Goal: Navigation & Orientation: Find specific page/section

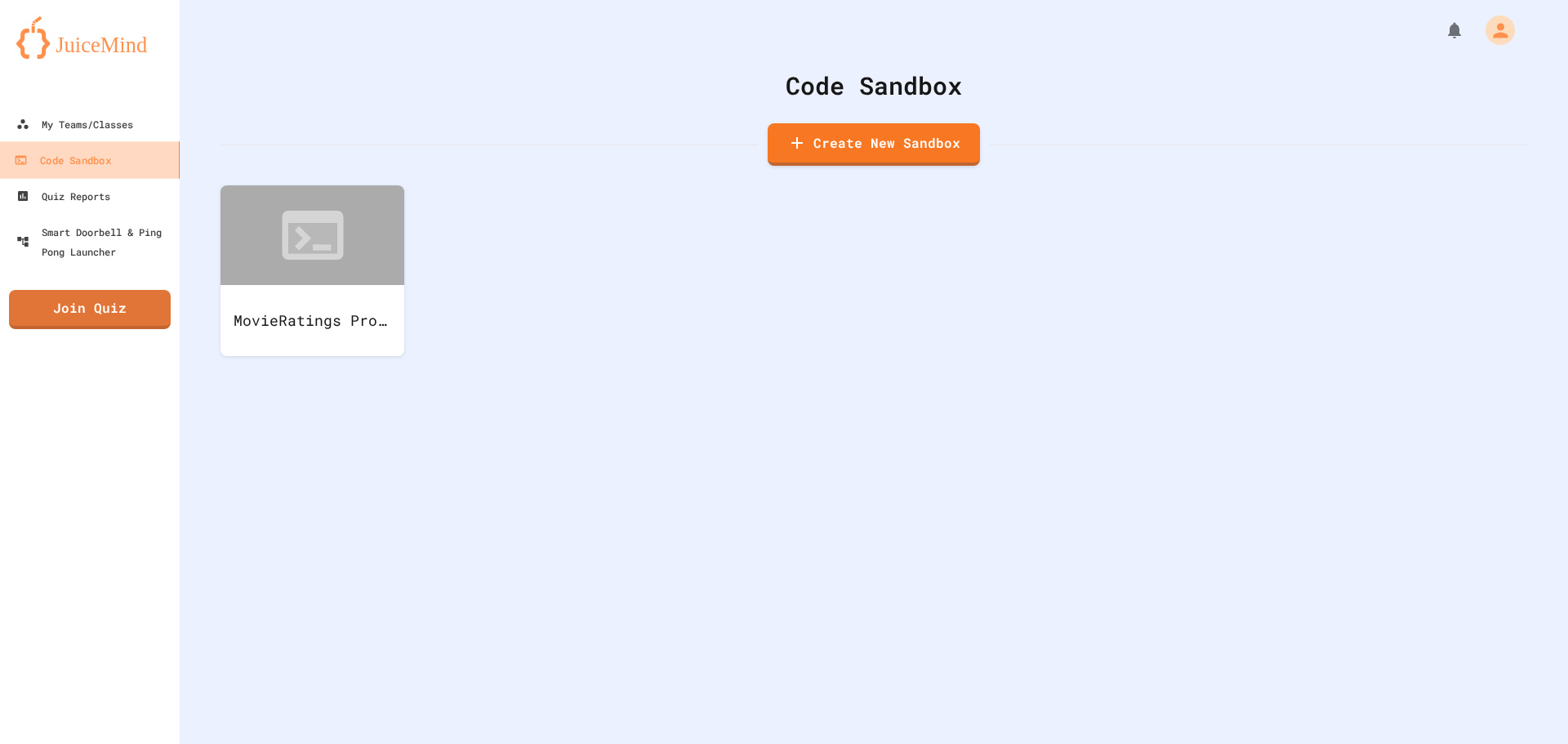
drag, startPoint x: 228, startPoint y: 126, endPoint x: 168, endPoint y: 85, distance: 72.7
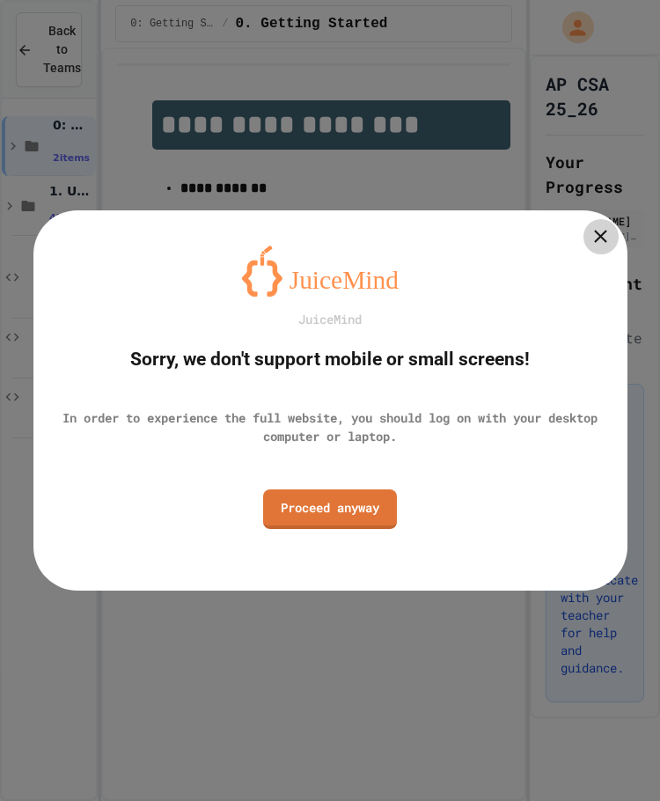
click at [597, 232] on icon at bounding box center [600, 237] width 13 height 13
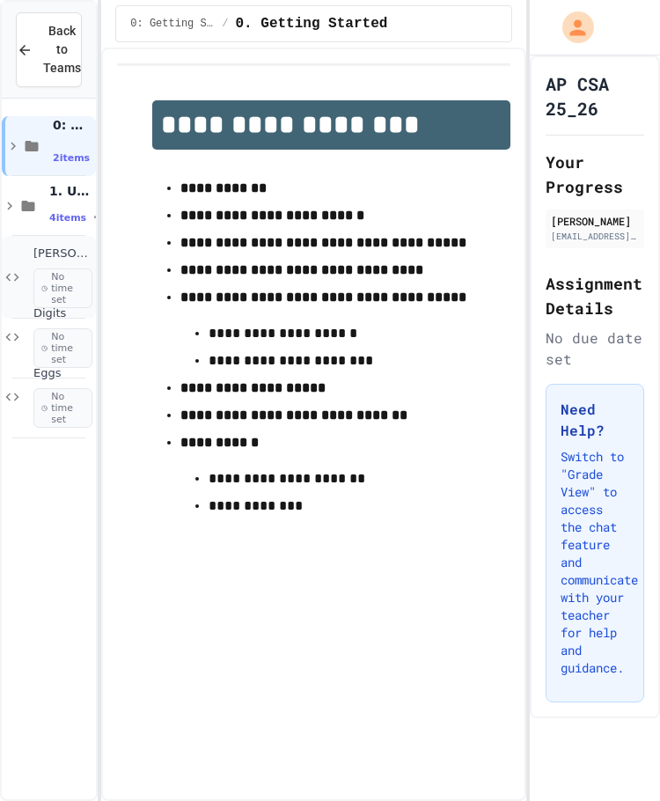
click at [70, 249] on span "[PERSON_NAME] I Am" at bounding box center [62, 253] width 59 height 15
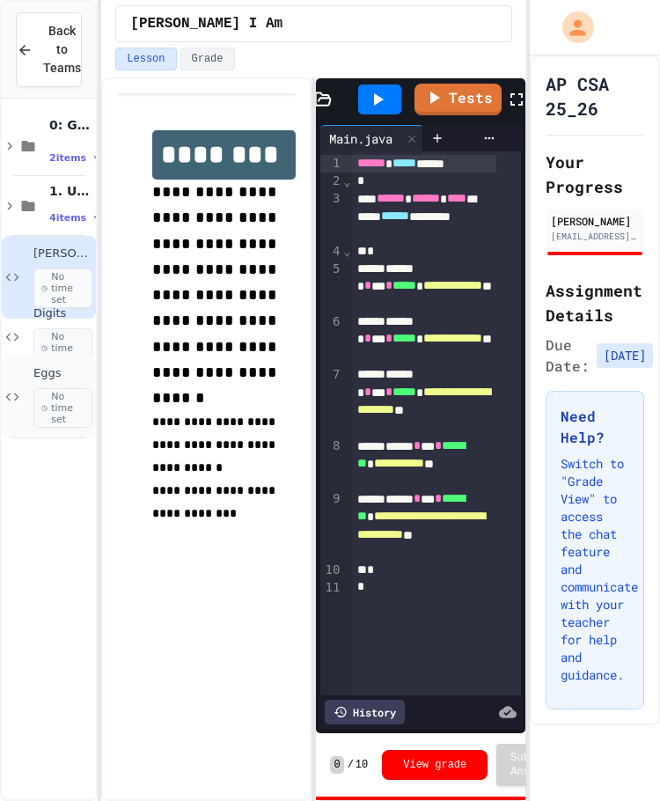
click at [69, 386] on div "Eggs No time set" at bounding box center [62, 397] width 59 height 62
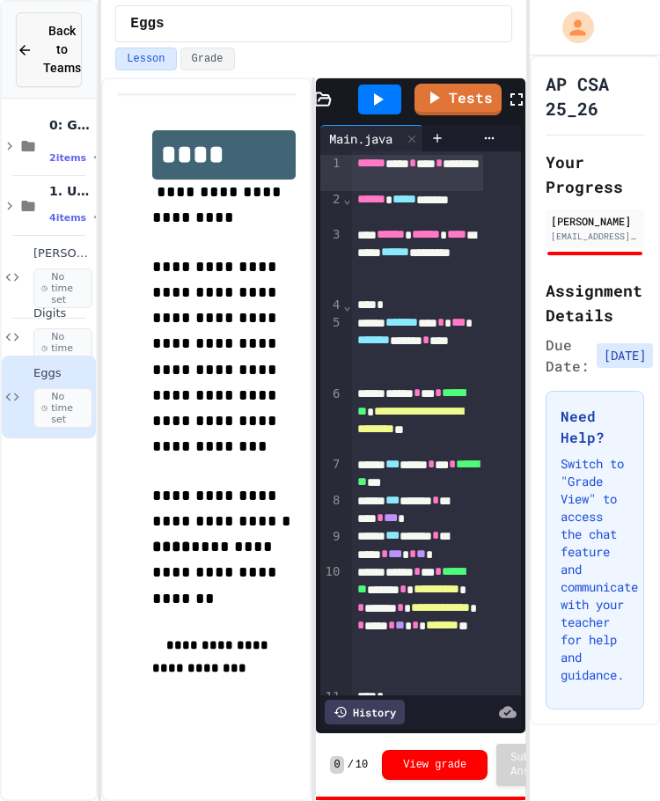
click at [36, 50] on div "Back to Teams" at bounding box center [49, 49] width 64 height 55
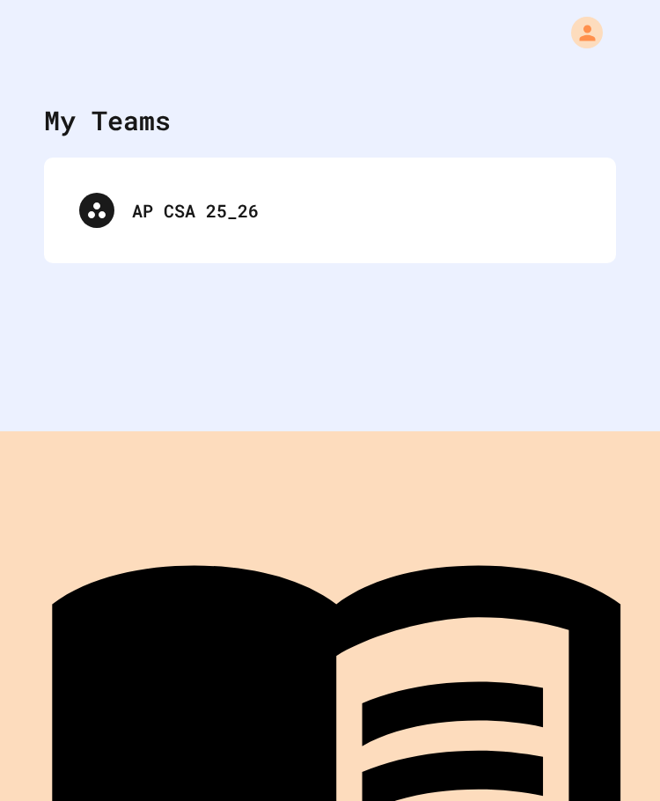
click at [137, 750] on link "Projects" at bounding box center [335, 770] width 655 height 660
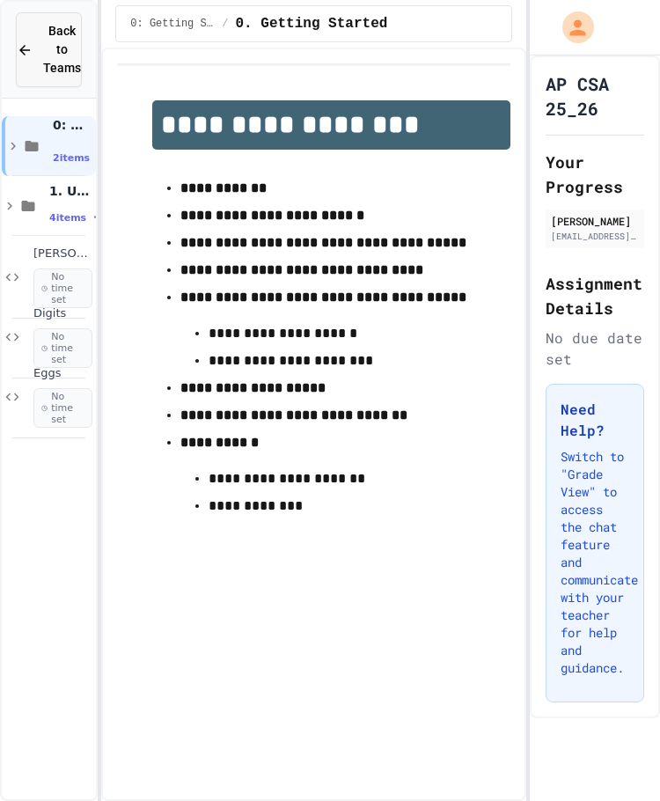
click at [40, 62] on div "Back to Teams" at bounding box center [49, 49] width 64 height 55
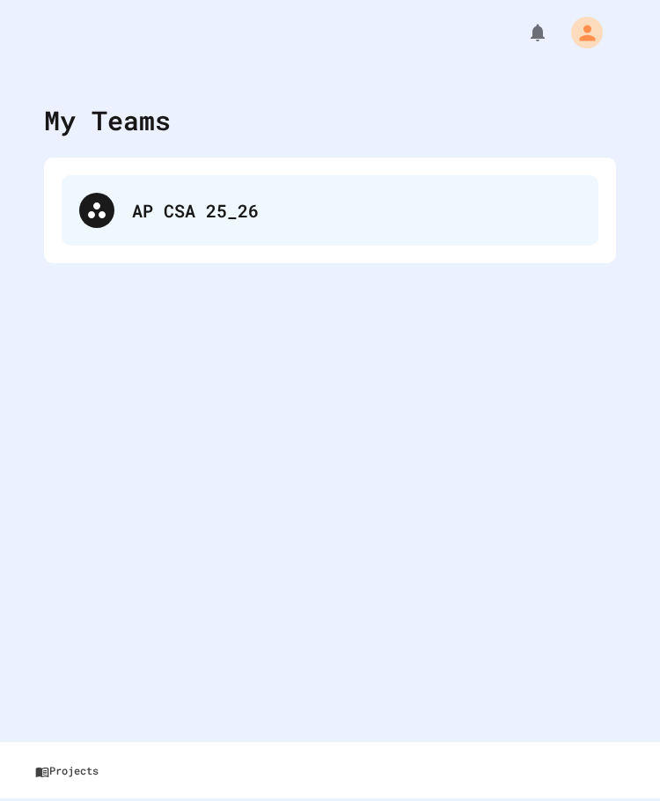
click at [326, 211] on div "AP CSA 25_26" at bounding box center [356, 210] width 449 height 26
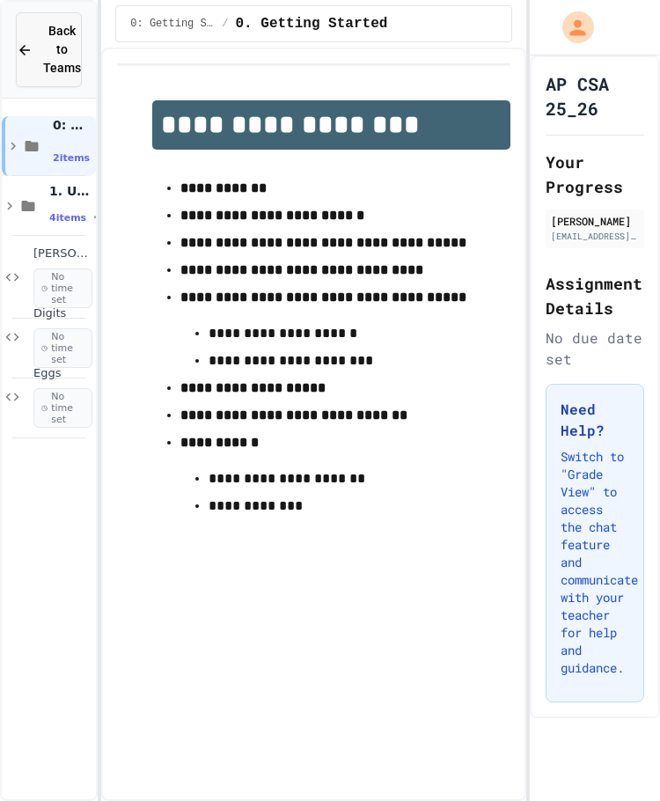
click at [70, 73] on span "Back to Teams" at bounding box center [62, 49] width 38 height 55
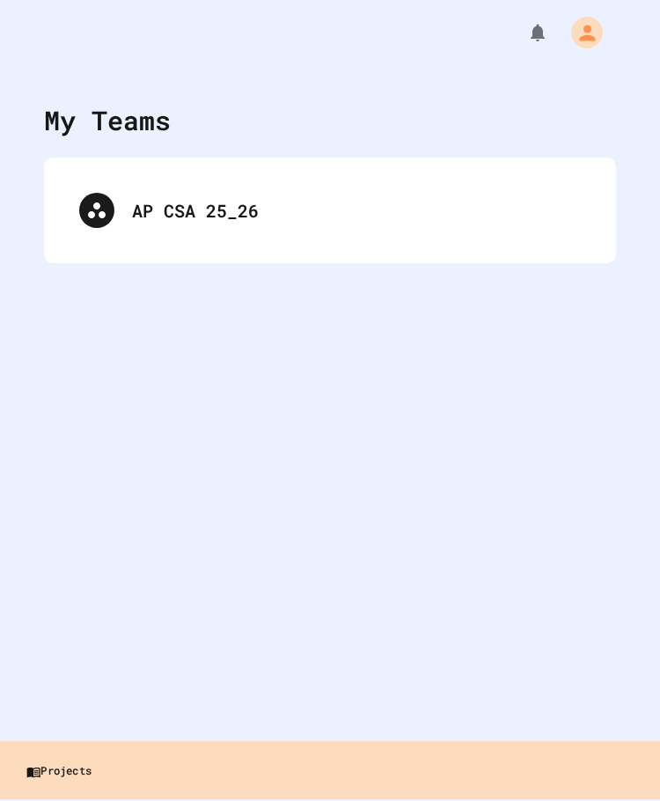
click at [107, 772] on link "Projects" at bounding box center [335, 770] width 655 height 40
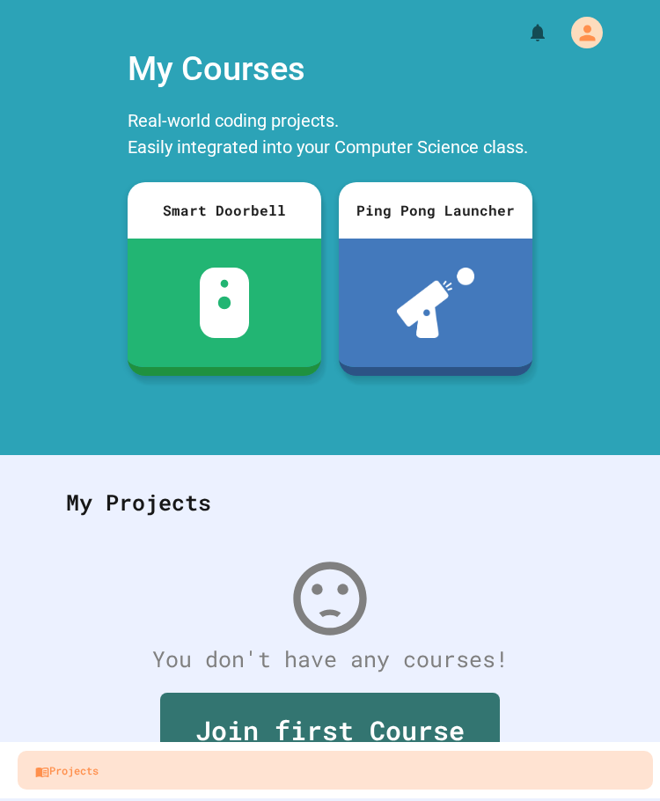
scroll to position [58, 0]
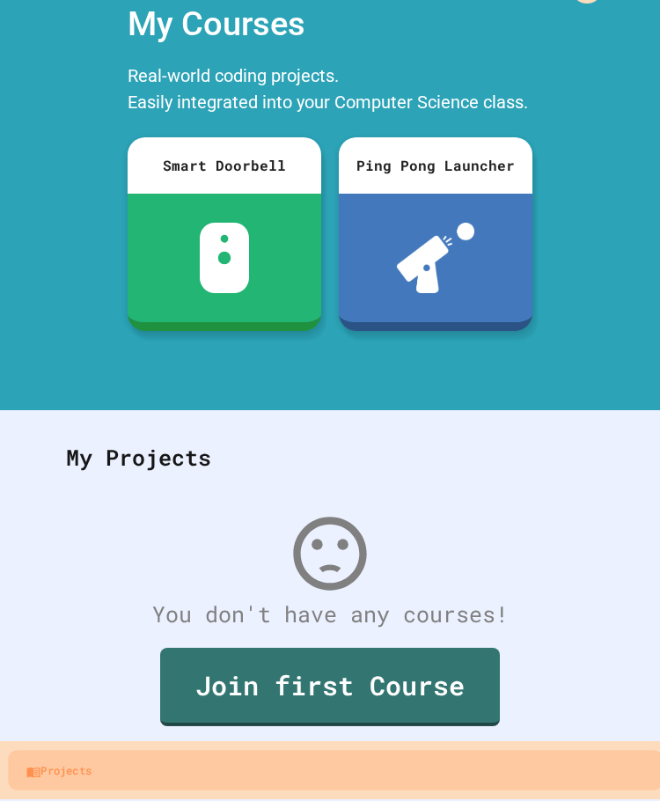
click at [268, 758] on link "Projects" at bounding box center [335, 770] width 655 height 40
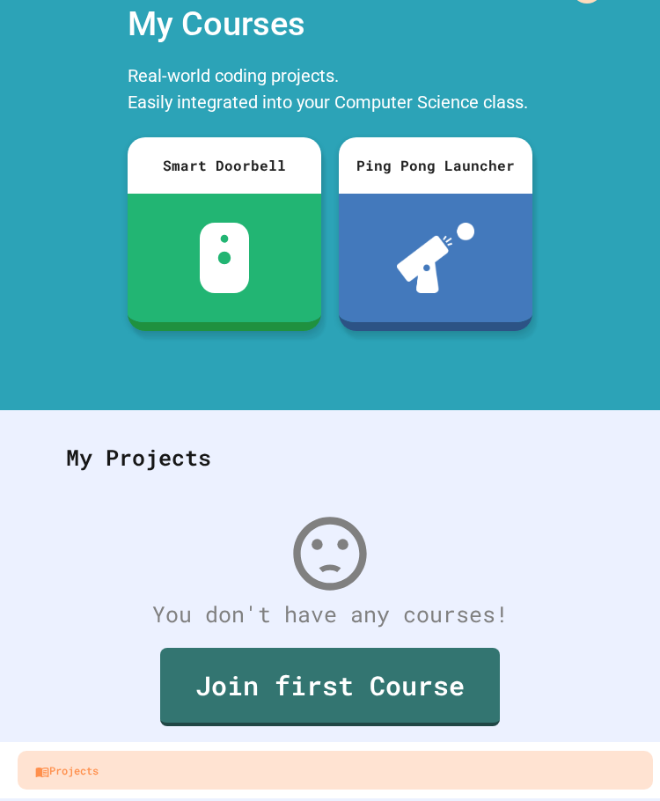
scroll to position [0, 0]
